Goal: Check status: Check status

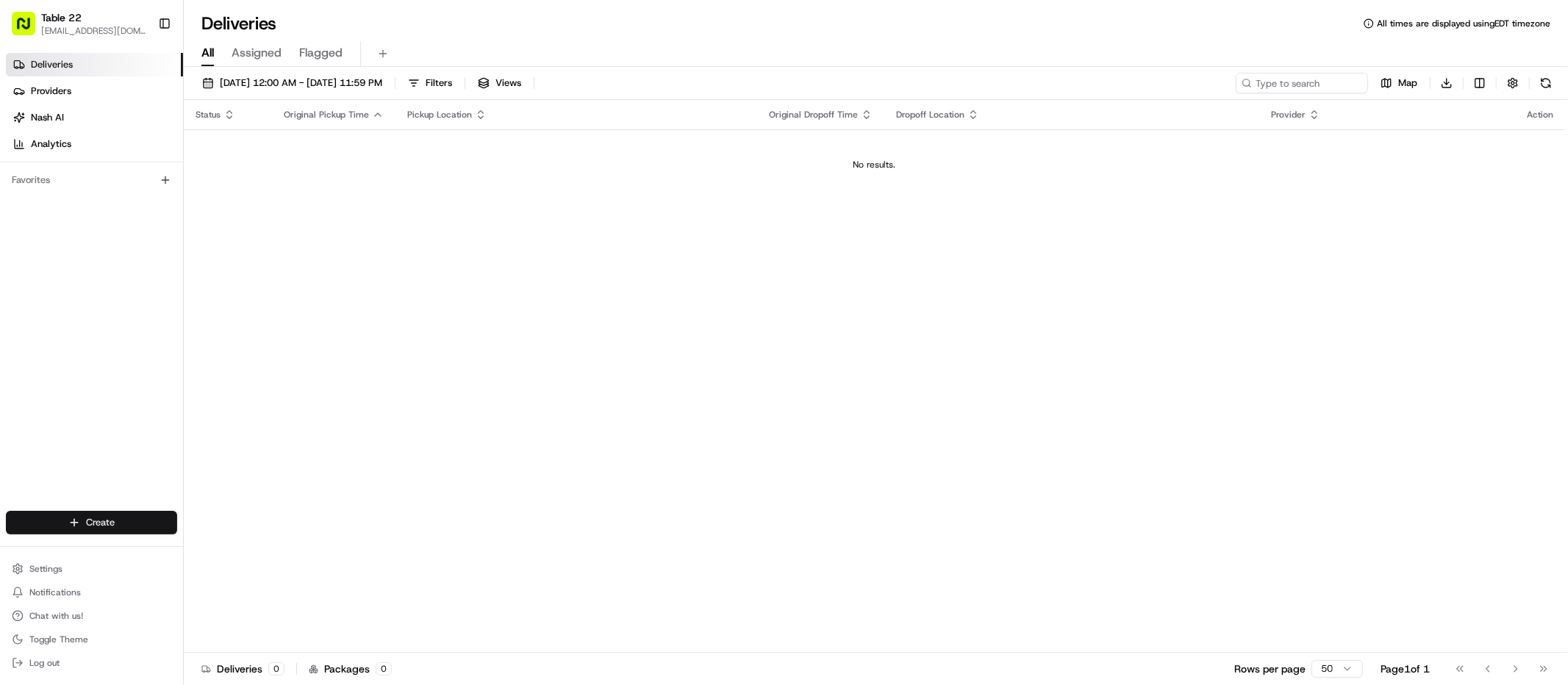
click at [84, 521] on html "Table 22 [EMAIL_ADDRESS][DOMAIN_NAME] Toggle Sidebar Deliveries Providers [PERS…" at bounding box center [784, 342] width 1568 height 685
click at [119, 431] on html "Table 22 [EMAIL_ADDRESS][DOMAIN_NAME] Toggle Sidebar Deliveries Providers [PERS…" at bounding box center [784, 342] width 1568 height 685
click at [134, 517] on html "Table 22 [EMAIL_ADDRESS][DOMAIN_NAME] Toggle Sidebar Deliveries Providers [PERS…" at bounding box center [784, 342] width 1568 height 685
click at [256, 554] on link "Delivery" at bounding box center [265, 550] width 164 height 26
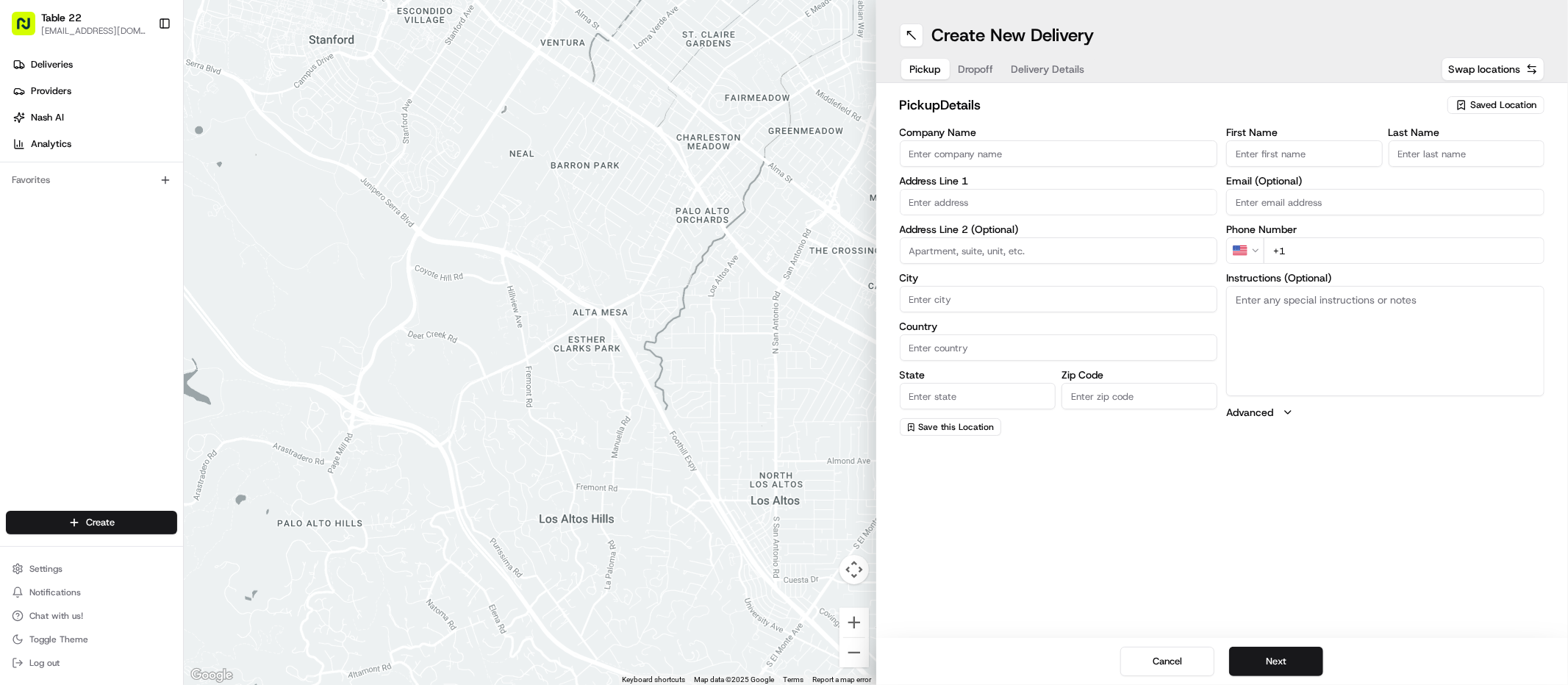
click at [973, 69] on span "Dropoff" at bounding box center [976, 69] width 35 height 15
click at [1046, 64] on span "Delivery Details" at bounding box center [1048, 69] width 73 height 15
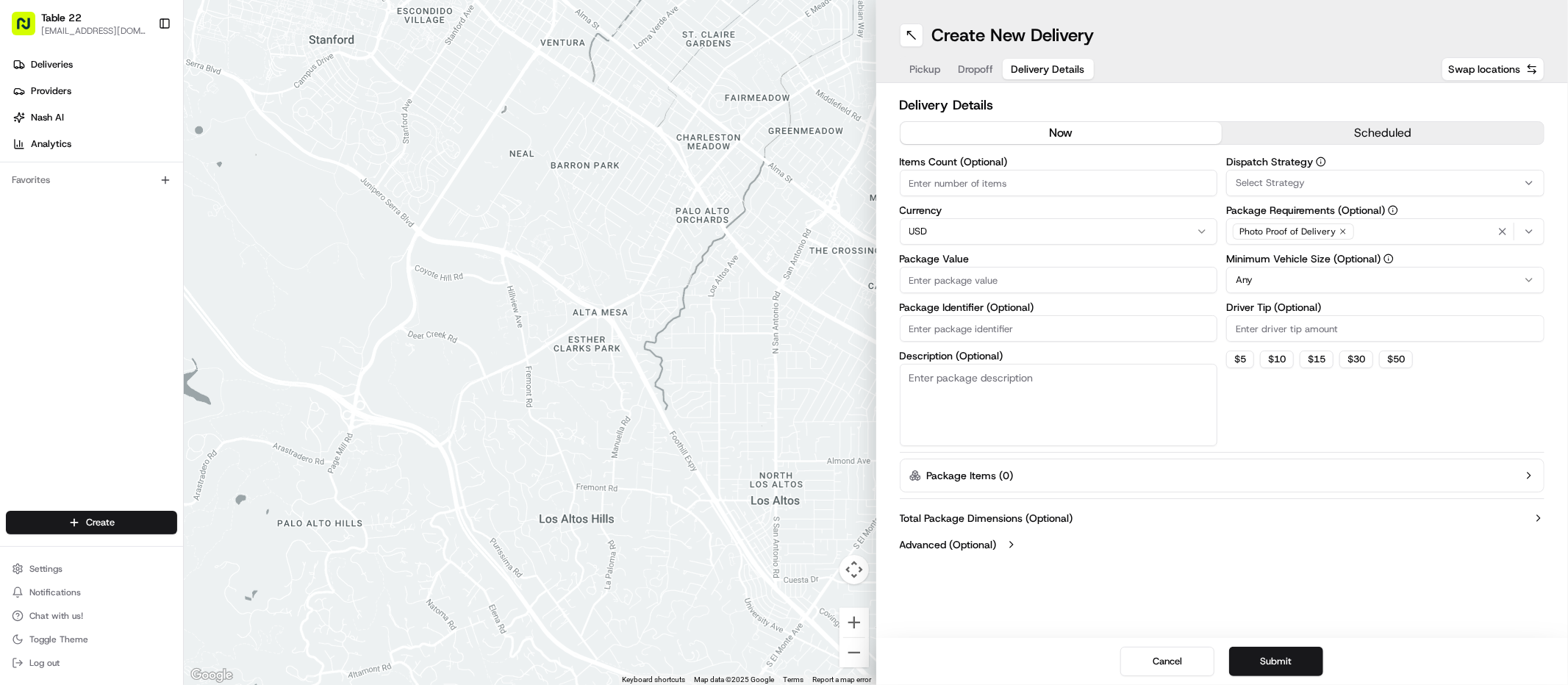
click at [374, 415] on div at bounding box center [530, 342] width 692 height 685
click at [76, 61] on link "Deliveries" at bounding box center [94, 65] width 177 height 23
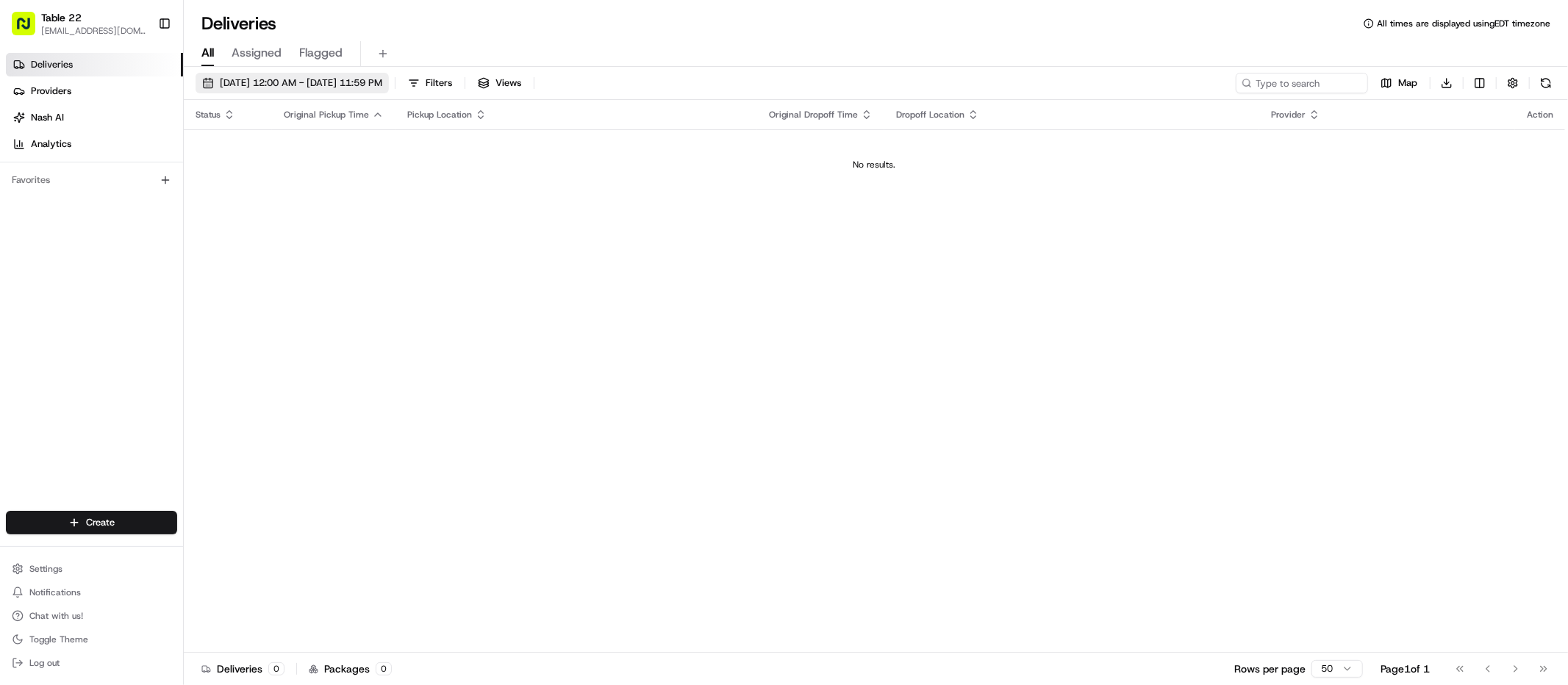
click at [347, 84] on span "[DATE] 12:00 AM - [DATE] 11:59 PM" at bounding box center [301, 83] width 162 height 13
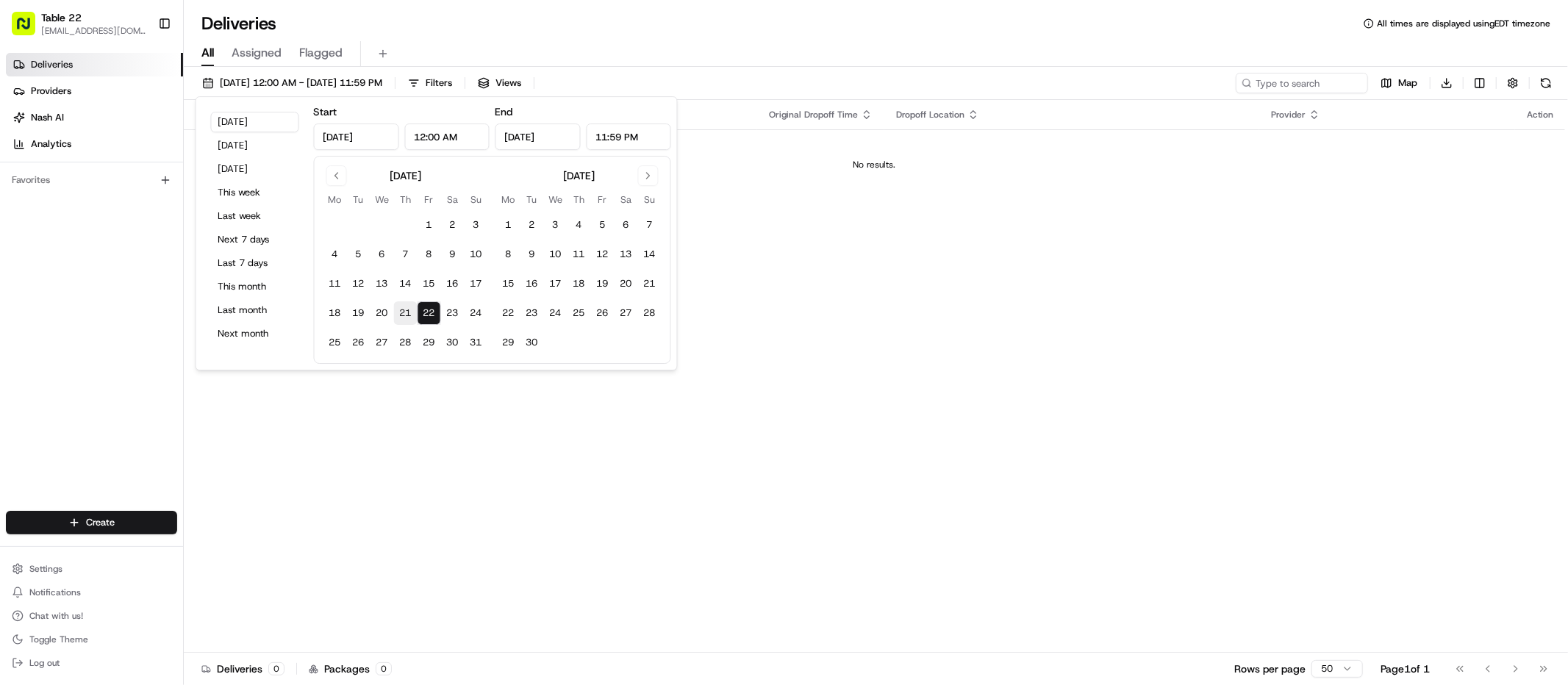
click at [405, 321] on button "21" at bounding box center [406, 313] width 23 height 23
type input "[DATE]"
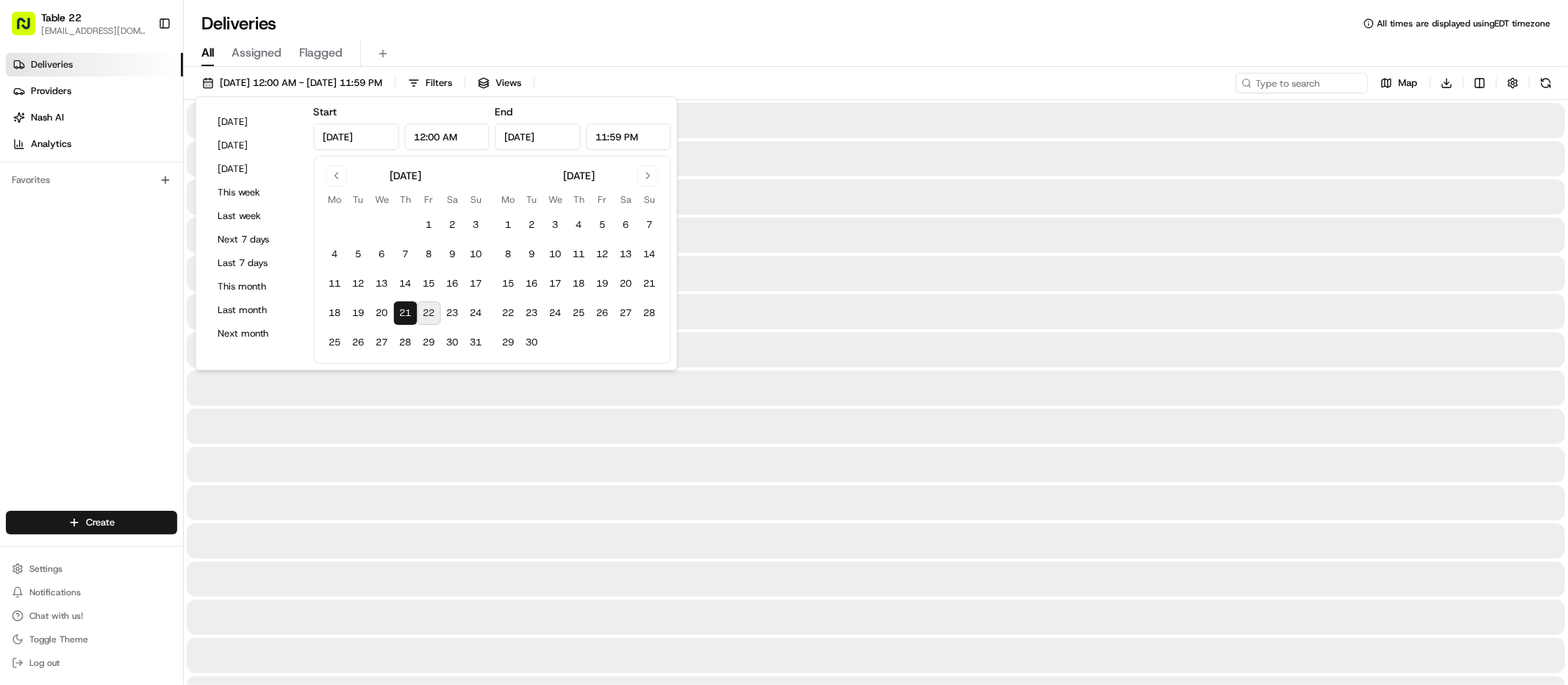
click at [703, 515] on div at bounding box center [876, 502] width 1378 height 35
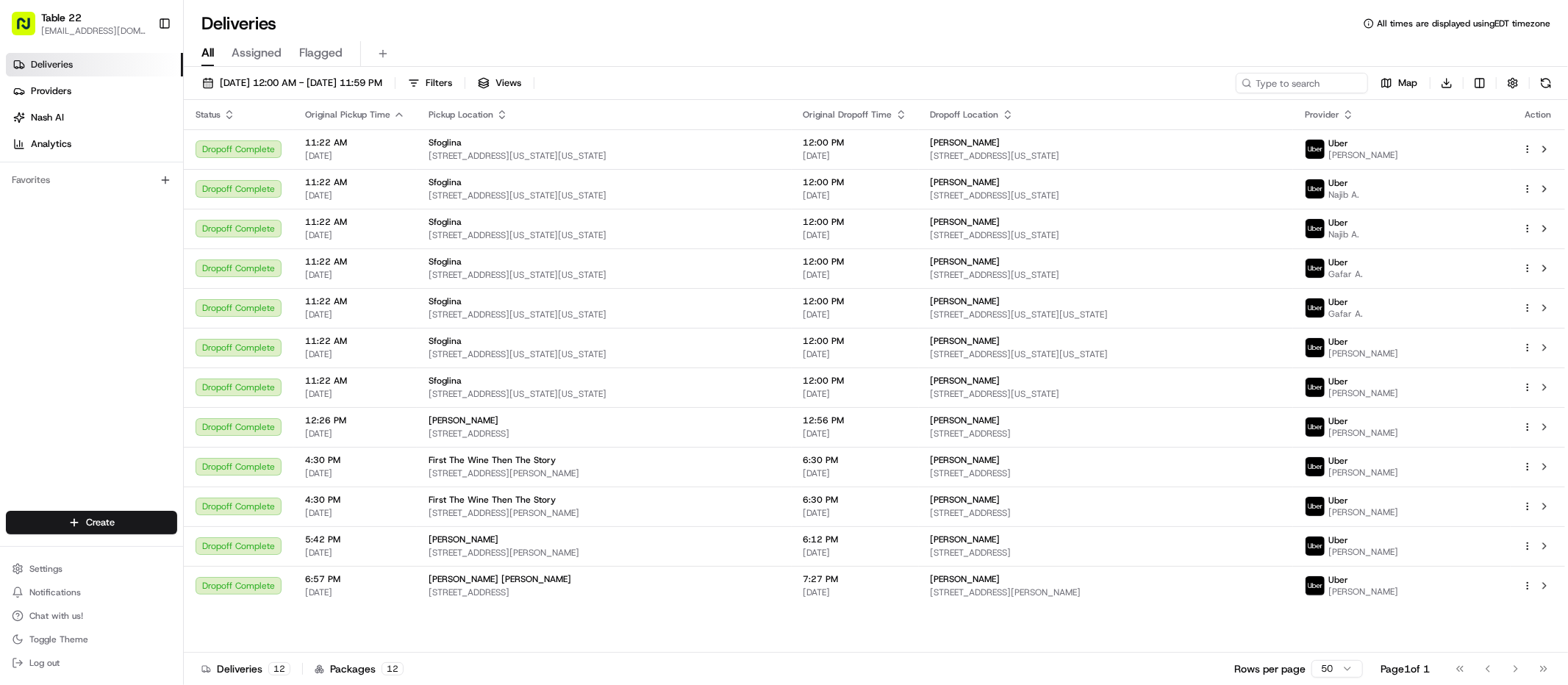
click at [938, 14] on div "Deliveries All times are displayed using EDT timezone" at bounding box center [876, 23] width 1384 height 23
